Goal: Find specific page/section

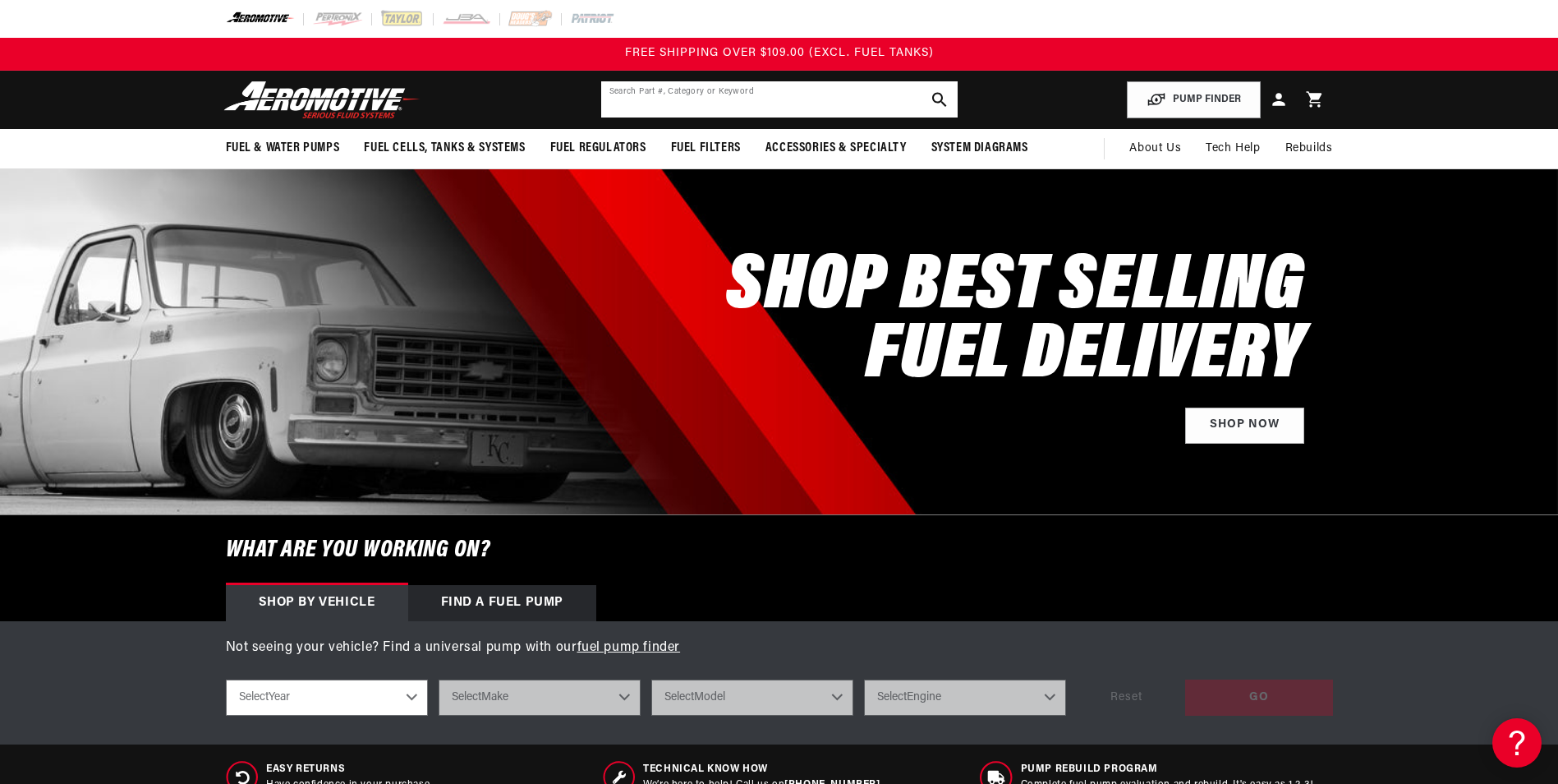
click at [662, 90] on input "text" at bounding box center [779, 99] width 357 height 36
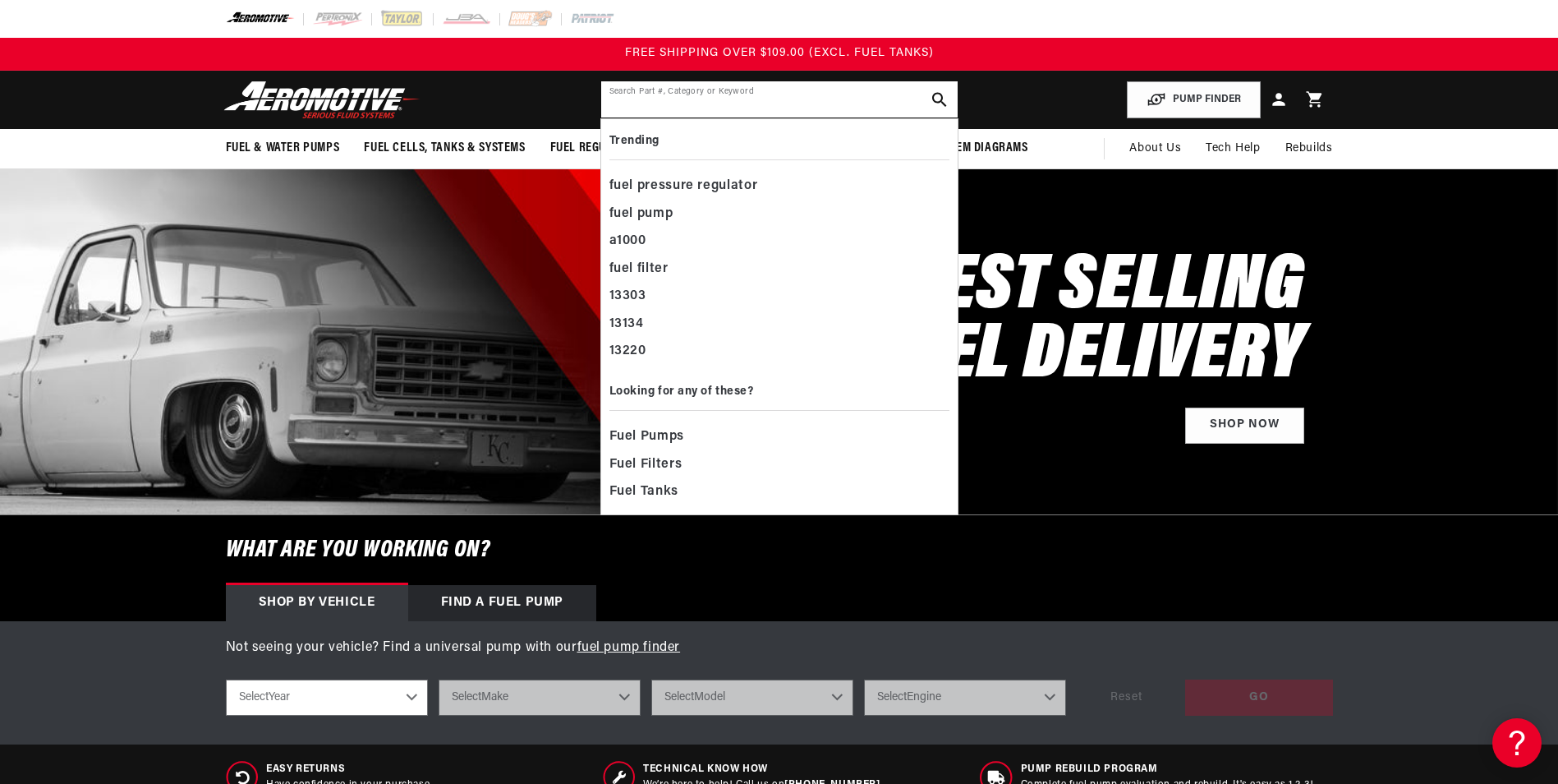
paste input "10911186"
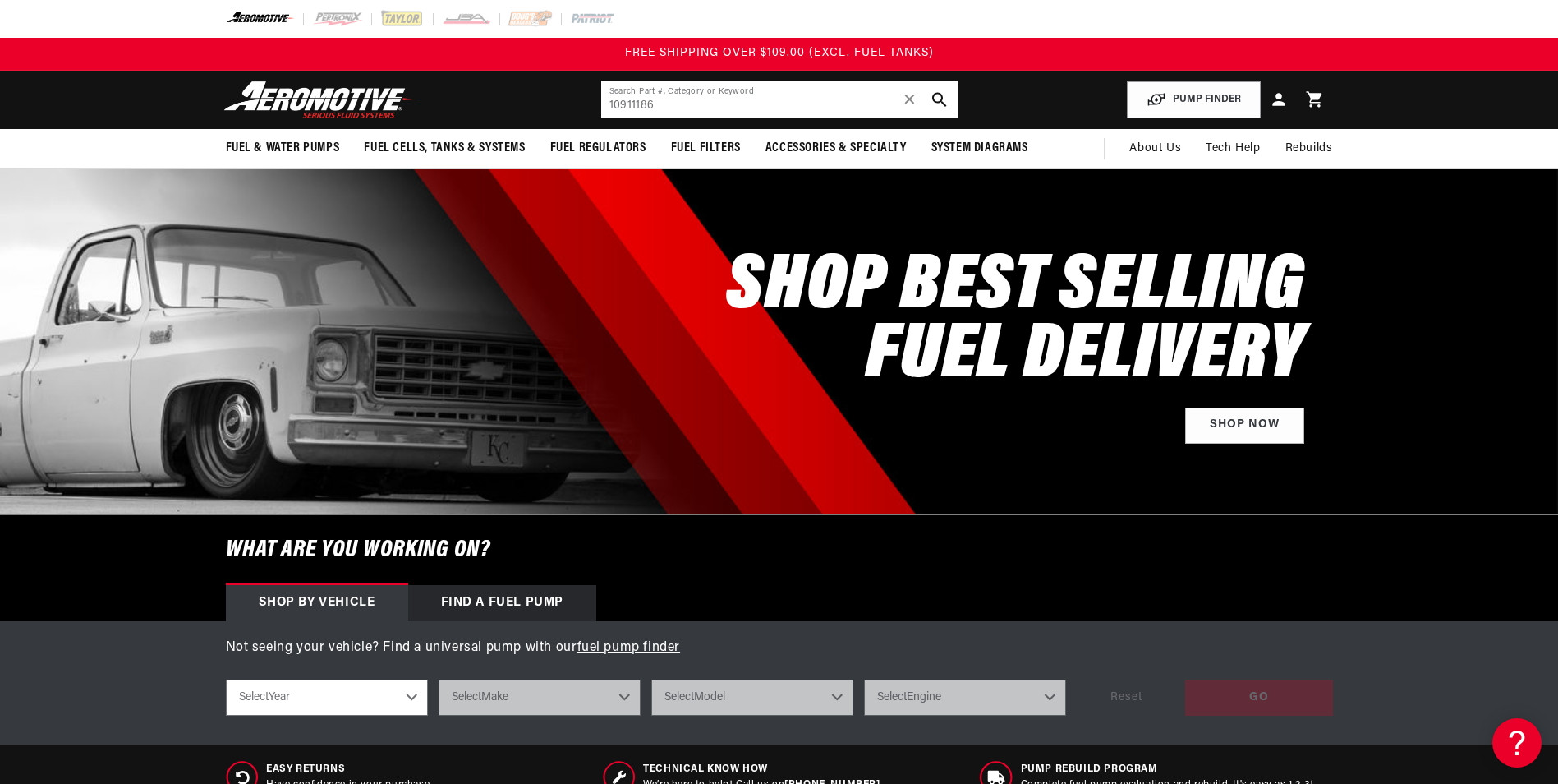
drag, startPoint x: 786, startPoint y: 104, endPoint x: 601, endPoint y: 107, distance: 185.0
click at [602, 107] on input "10911186" at bounding box center [779, 99] width 357 height 36
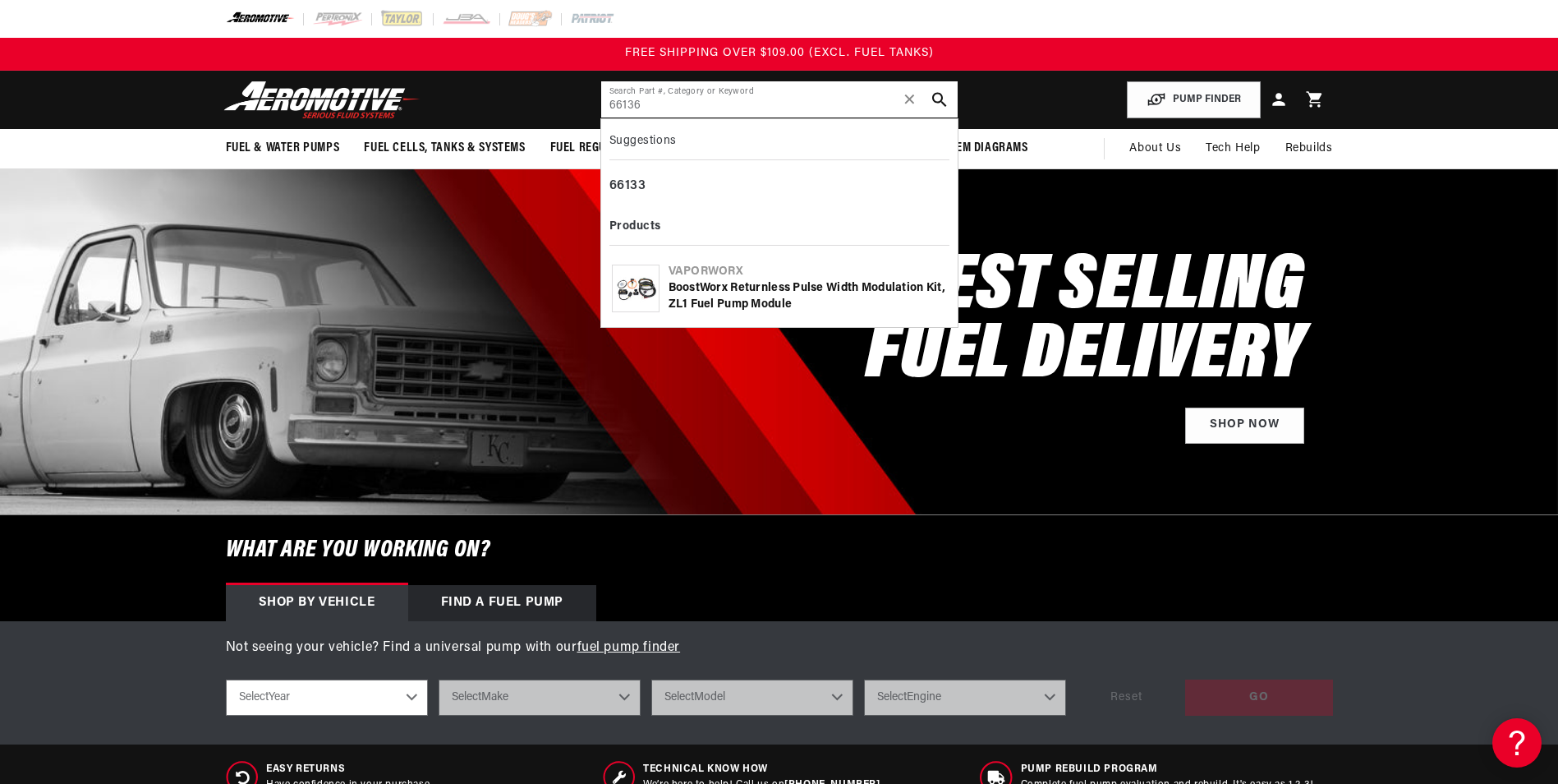
type input "66136"
click at [754, 303] on div "BoostWorx Returnless Pulse Width Modulation Kit, ZL1 Fuel Pump Module" at bounding box center [807, 296] width 278 height 32
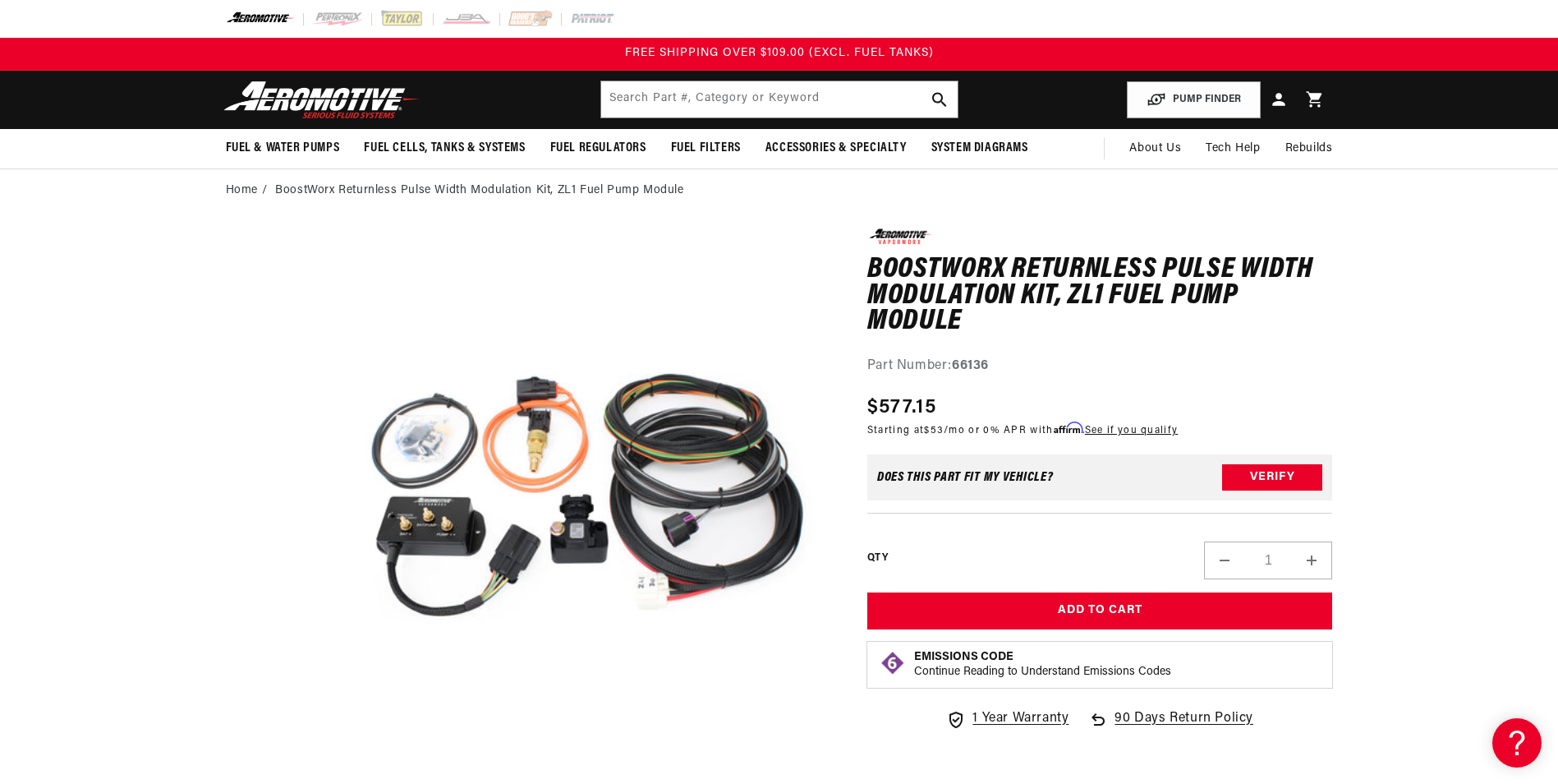
click at [337, 93] on img at bounding box center [322, 99] width 206 height 38
